Goal: Transaction & Acquisition: Purchase product/service

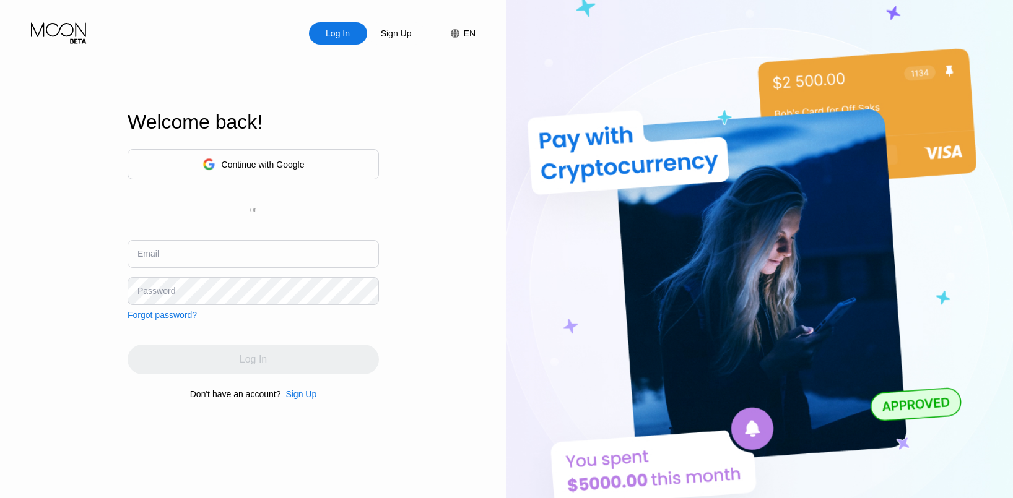
click at [217, 245] on div "Continue with Google or Email Password Forgot password?" at bounding box center [253, 234] width 251 height 171
click at [214, 255] on input "text" at bounding box center [253, 254] width 251 height 28
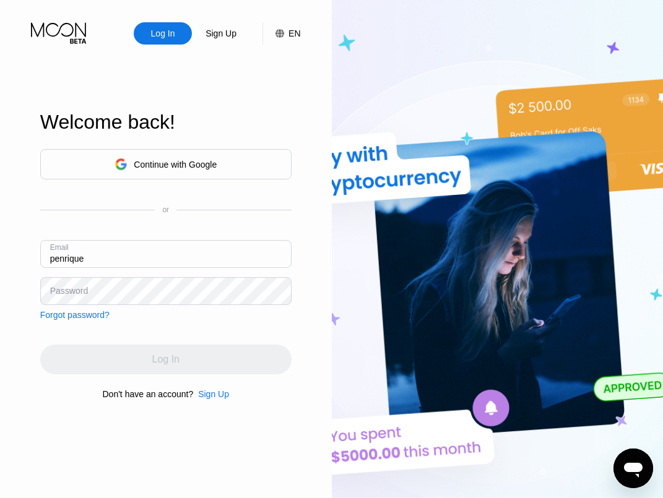
click at [117, 254] on input "penrique" at bounding box center [165, 254] width 251 height 28
paste input "forever@outlook.com"
type input "[EMAIL_ADDRESS][DOMAIN_NAME]"
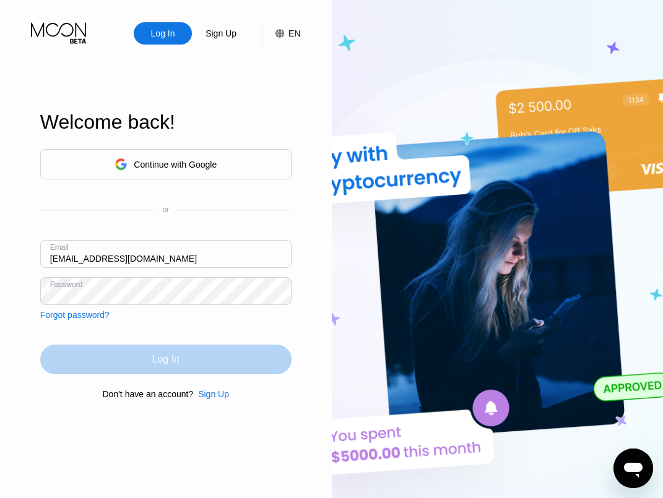
click at [171, 373] on div "Log In" at bounding box center [165, 360] width 251 height 30
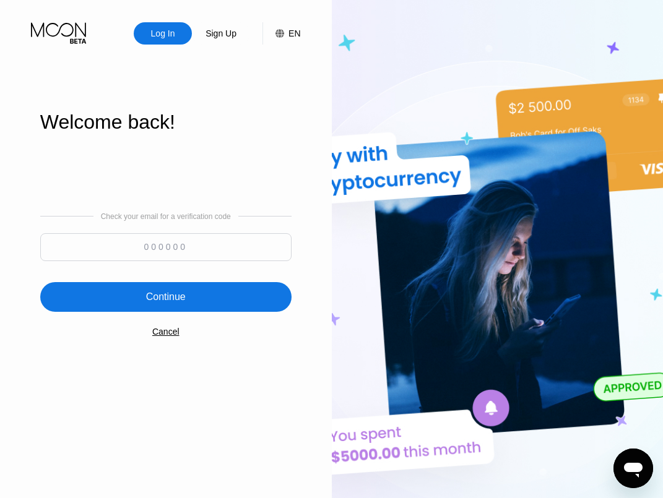
click at [120, 246] on input at bounding box center [165, 247] width 251 height 28
type input "555248"
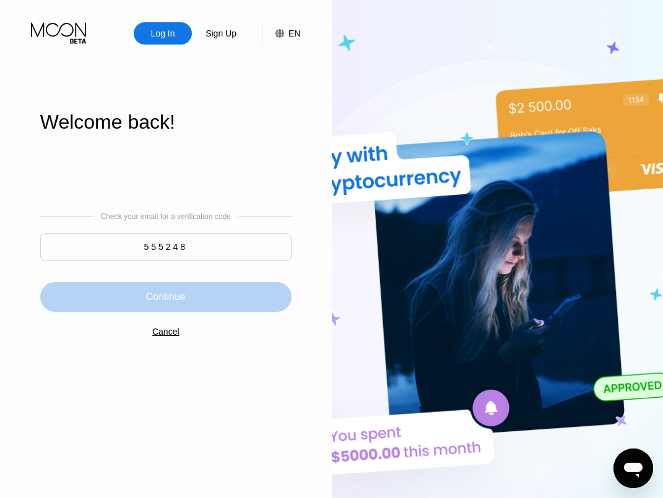
click at [138, 300] on div "Continue" at bounding box center [165, 297] width 251 height 30
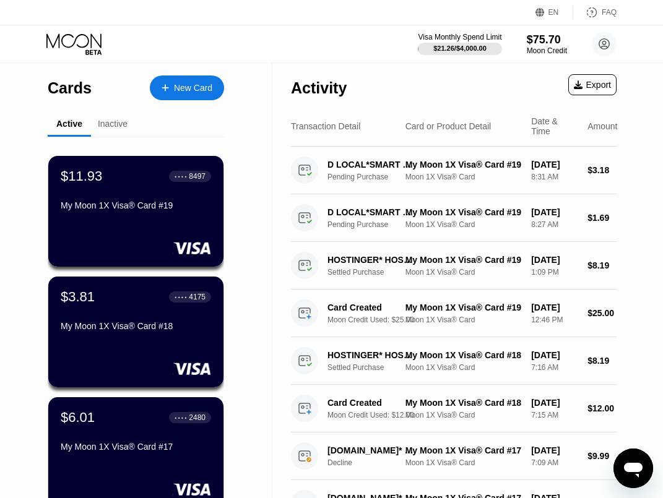
click at [165, 78] on div "New Card" at bounding box center [187, 88] width 74 height 25
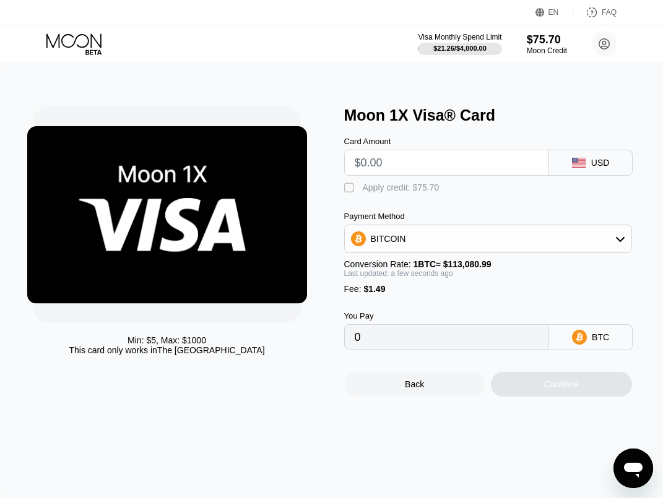
type input "$2"
type input "0.00003087"
type input "$20"
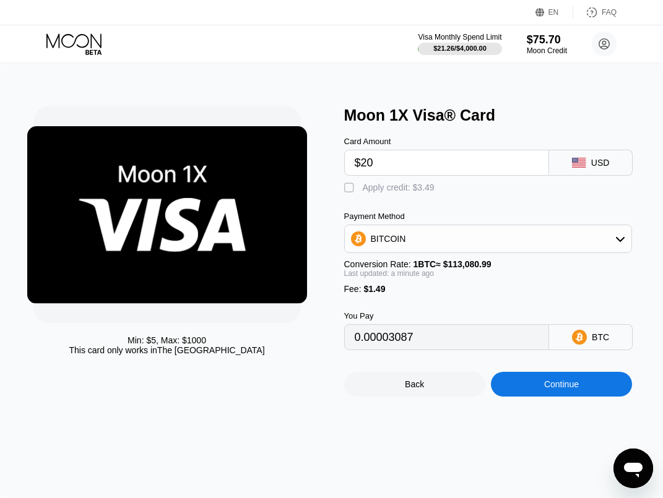
type input "0.00019005"
type input "$20"
click at [563, 389] on div "Continue" at bounding box center [561, 385] width 35 height 10
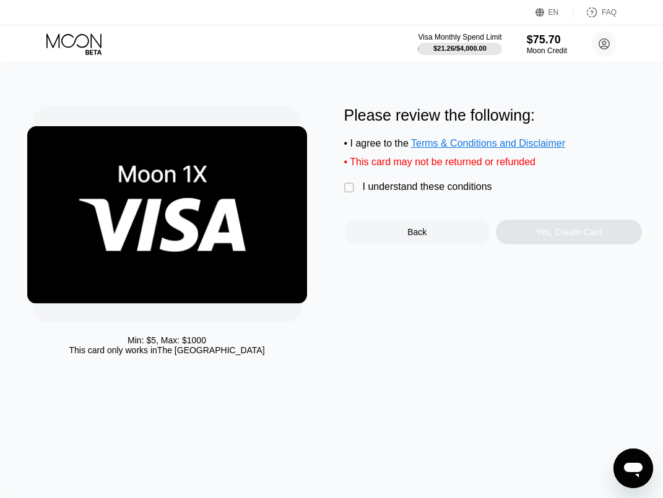
click at [349, 192] on div "" at bounding box center [350, 188] width 12 height 12
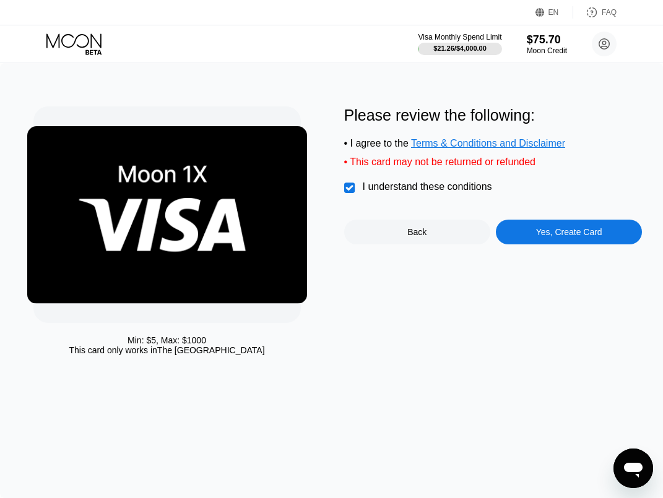
click at [551, 237] on div "Yes, Create Card" at bounding box center [569, 232] width 66 height 10
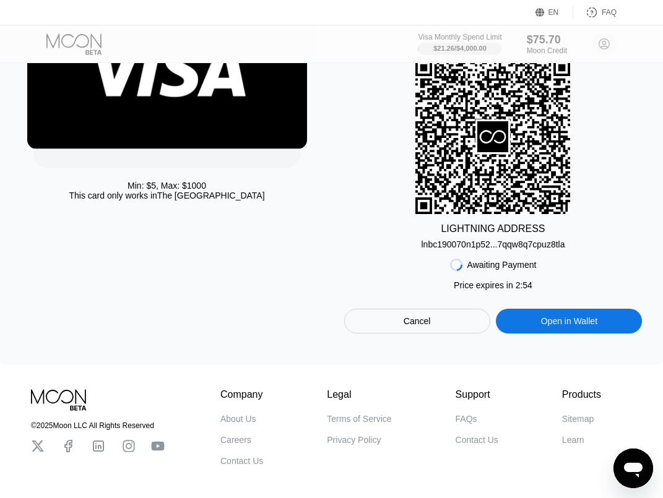
scroll to position [186, 0]
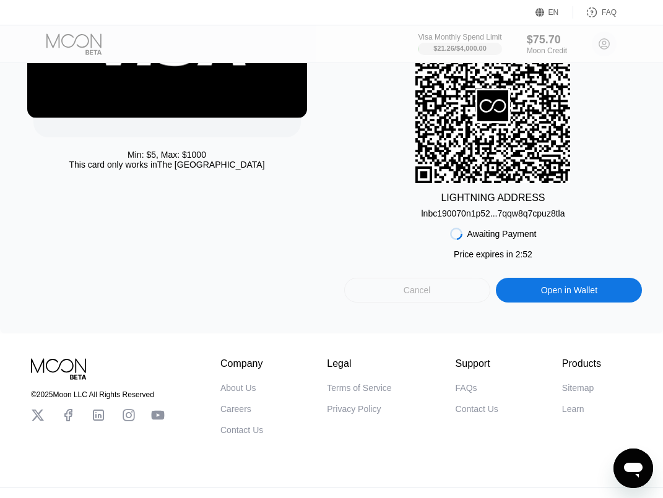
click at [439, 303] on div "Cancel" at bounding box center [417, 290] width 146 height 25
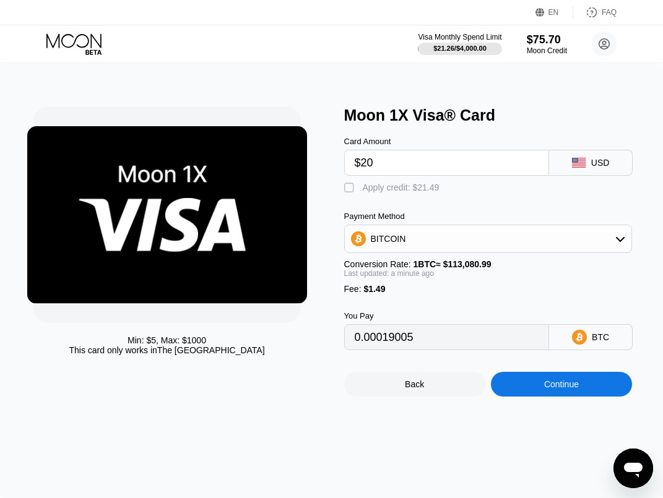
click at [374, 193] on div "Apply credit: $21.49" at bounding box center [401, 188] width 77 height 10
type input "0"
click at [549, 389] on div "Continue" at bounding box center [561, 385] width 35 height 10
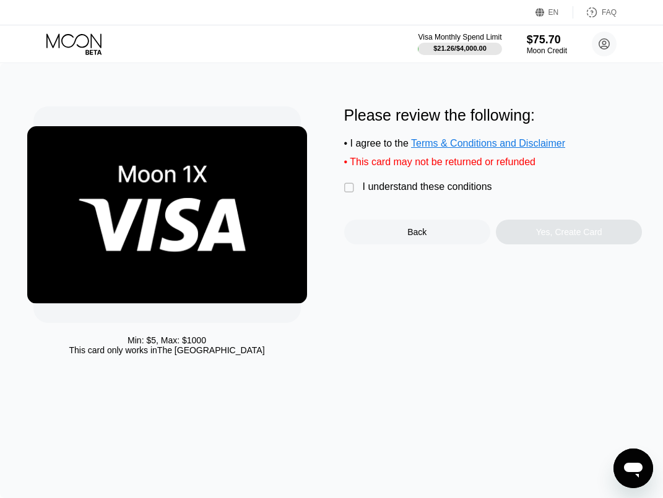
click at [391, 193] on div "I understand these conditions" at bounding box center [427, 186] width 129 height 11
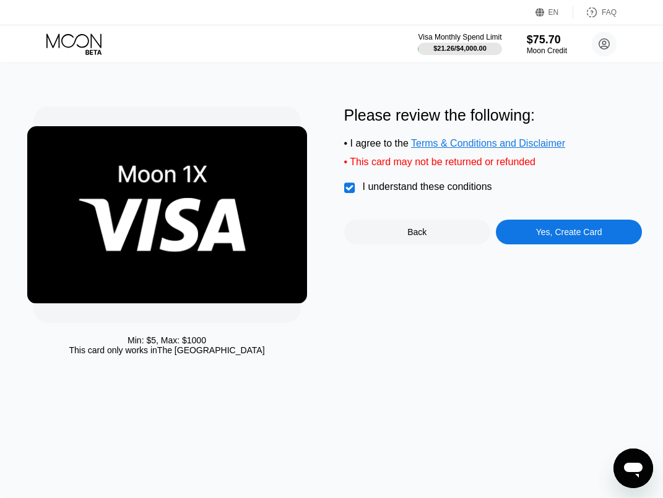
click at [544, 237] on div "Yes, Create Card" at bounding box center [569, 232] width 66 height 10
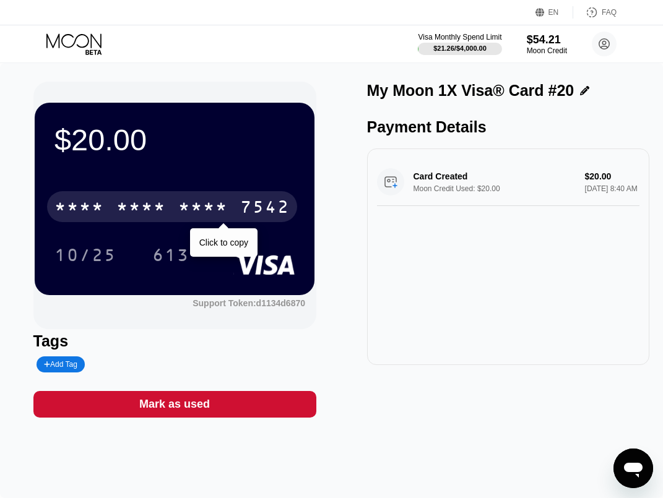
click at [249, 214] on div "7542" at bounding box center [265, 209] width 50 height 20
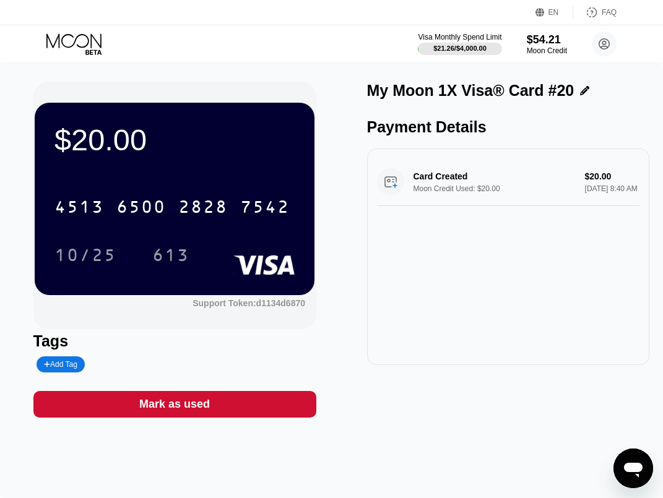
drag, startPoint x: 85, startPoint y: 33, endPoint x: 242, endPoint y: 2, distance: 160.3
click at [84, 33] on icon at bounding box center [75, 44] width 58 height 22
